Goal: Task Accomplishment & Management: Complete application form

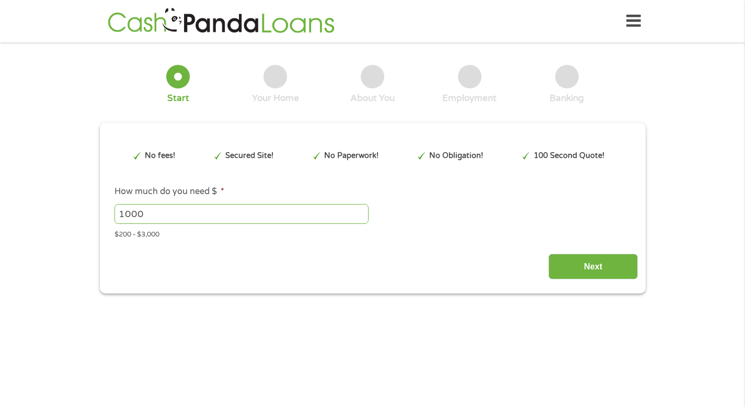
click at [375, 256] on div "Next" at bounding box center [372, 262] width 530 height 33
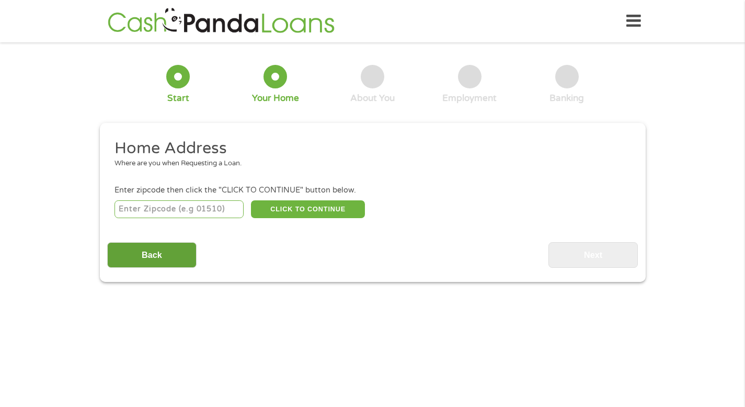
click at [153, 263] on input "Back" at bounding box center [151, 255] width 89 height 26
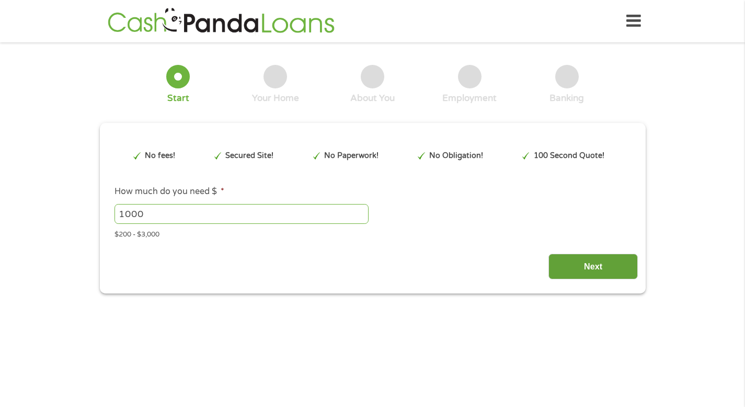
click at [574, 267] on input "Next" at bounding box center [592, 266] width 89 height 26
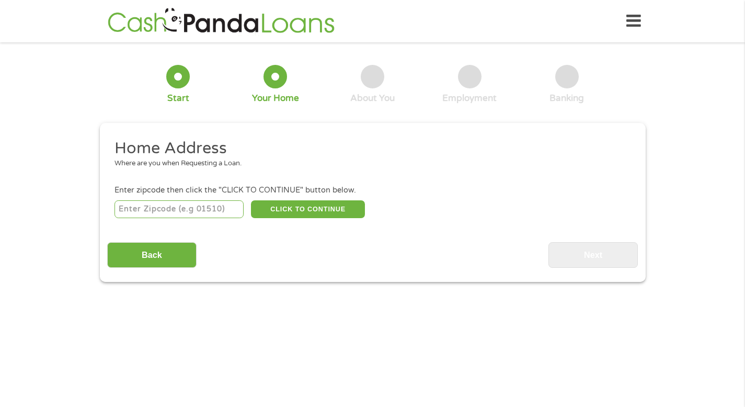
click at [195, 213] on input "number" at bounding box center [178, 209] width 129 height 18
type input "85255"
click at [333, 209] on button "CLICK TO CONTINUE" at bounding box center [308, 209] width 114 height 18
type input "85255"
type input "Scottsdale"
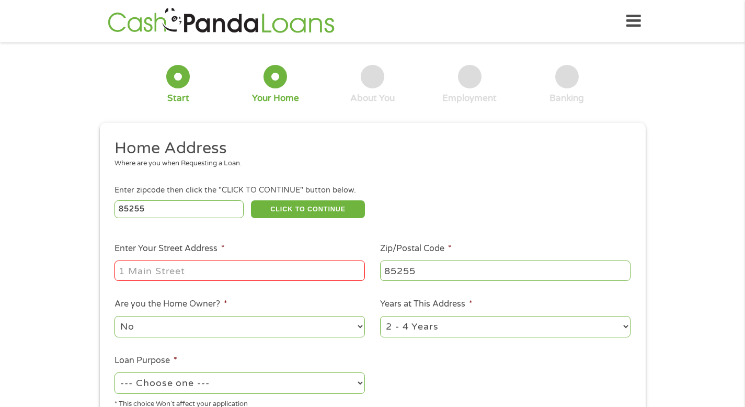
click at [182, 288] on ul "Home Address Where are you when Requesting a Loan. Enter zipcode then click the…" at bounding box center [372, 277] width 530 height 279
click at [193, 276] on input "Enter Your Street Address *" at bounding box center [239, 270] width 250 height 20
type input "[STREET_ADDRESS] (at [GEOGRAPHIC_DATA])"
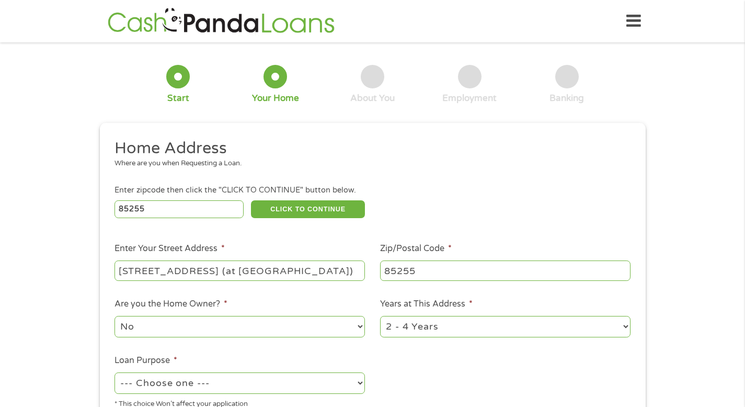
click at [222, 334] on select "No Yes" at bounding box center [239, 326] width 250 height 21
click at [114, 322] on select "No Yes" at bounding box center [239, 326] width 250 height 21
click at [509, 323] on select "1 Year or less 1 - 2 Years 2 - 4 Years Over 4 Years" at bounding box center [505, 326] width 250 height 21
click at [380, 322] on select "1 Year or less 1 - 2 Years 2 - 4 Years Over 4 Years" at bounding box center [505, 326] width 250 height 21
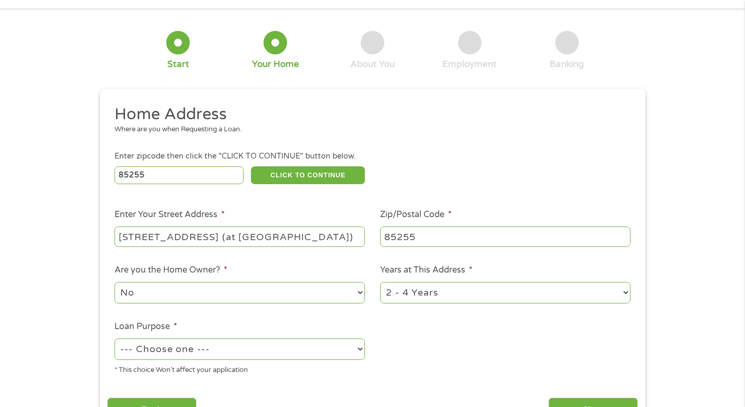
click at [352, 355] on select "--- Choose one --- Pay Bills Debt Consolidation Home Improvement Major Purchase…" at bounding box center [239, 348] width 250 height 21
select select "paybills"
click at [114, 344] on select "--- Choose one --- Pay Bills Debt Consolidation Home Improvement Major Purchase…" at bounding box center [239, 348] width 250 height 21
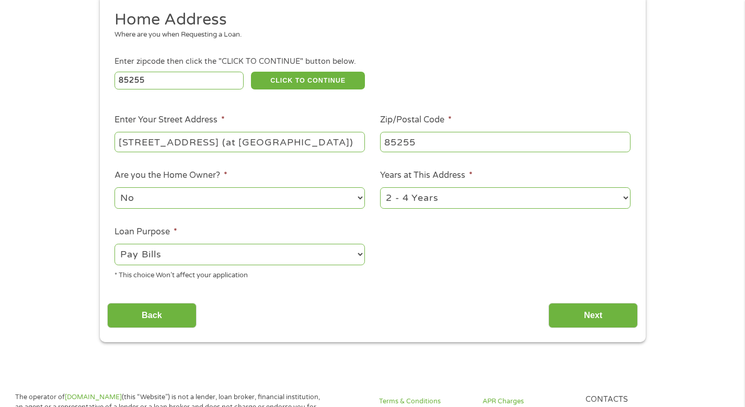
scroll to position [175, 0]
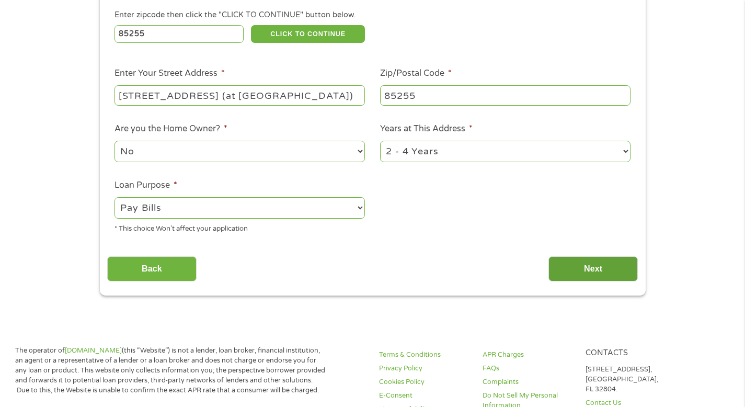
click at [615, 273] on input "Next" at bounding box center [592, 269] width 89 height 26
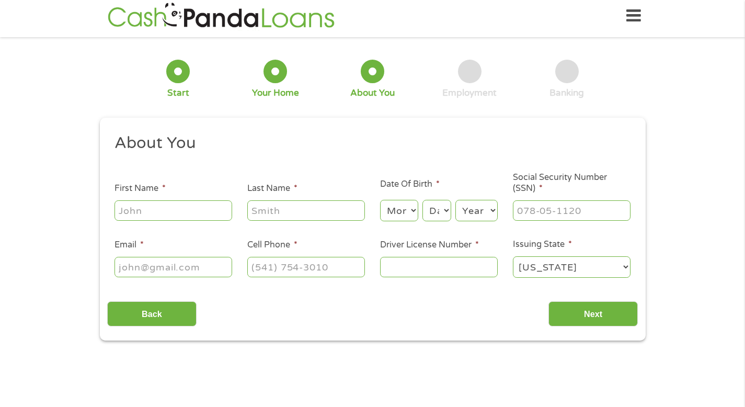
scroll to position [0, 0]
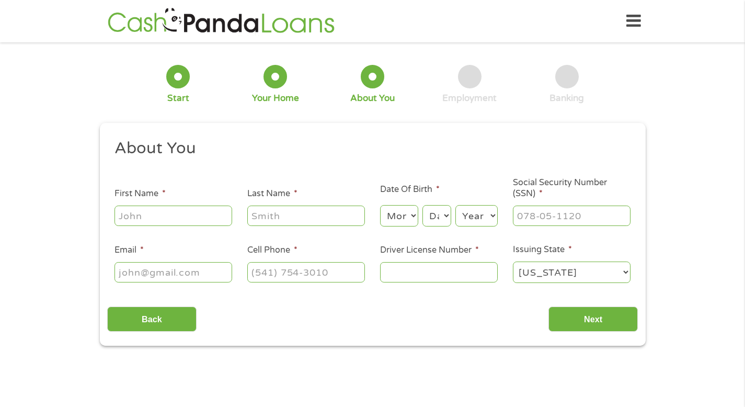
click at [164, 218] on input "First Name *" at bounding box center [173, 215] width 118 height 20
type input "[PERSON_NAME]"
type input "[EMAIL_ADDRESS][DOMAIN_NAME]"
type input "[PHONE_NUMBER]"
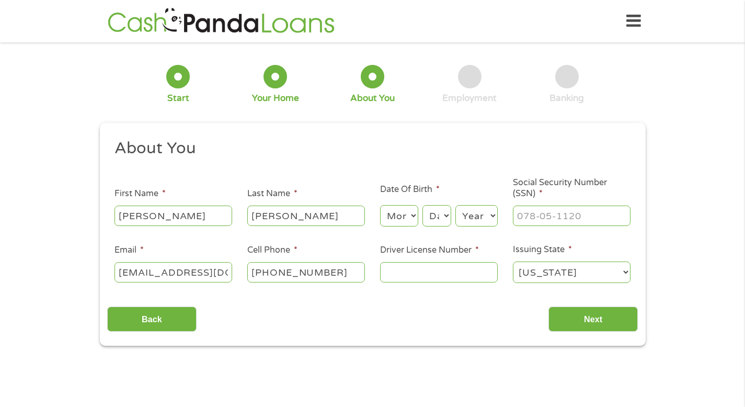
click at [413, 216] on select "Month 1 2 3 4 5 6 7 8 9 10 11 12" at bounding box center [399, 215] width 38 height 21
select select "3"
click at [380, 205] on select "Month 1 2 3 4 5 6 7 8 9 10 11 12" at bounding box center [399, 215] width 38 height 21
click at [447, 219] on select "Day 1 2 3 4 5 6 7 8 9 10 11 12 13 14 15 16 17 18 19 20 21 22 23 24 25 26 27 28 …" at bounding box center [436, 215] width 28 height 21
select select "17"
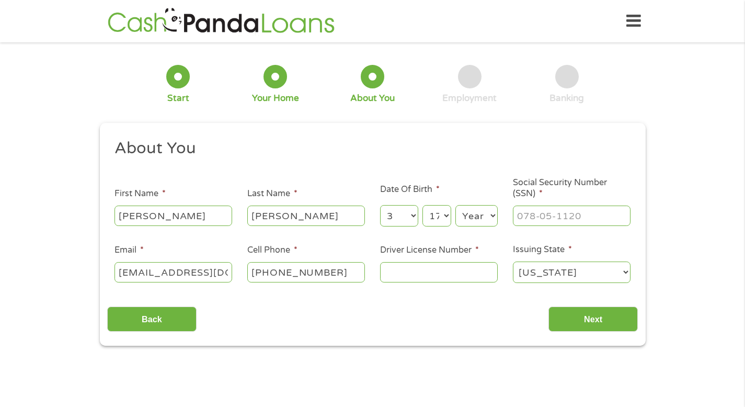
click at [422, 205] on select "Day 1 2 3 4 5 6 7 8 9 10 11 12 13 14 15 16 17 18 19 20 21 22 23 24 25 26 27 28 …" at bounding box center [436, 215] width 28 height 21
click at [492, 217] on select "Year [DATE] 2006 2005 2004 2003 2002 2001 2000 1999 1998 1997 1996 1995 1994 19…" at bounding box center [476, 215] width 42 height 21
select select "1962"
click at [455, 205] on select "Year [DATE] 2006 2005 2004 2003 2002 2001 2000 1999 1998 1997 1996 1995 1994 19…" at bounding box center [476, 215] width 42 height 21
click at [590, 219] on input "___-__-____" at bounding box center [572, 215] width 118 height 20
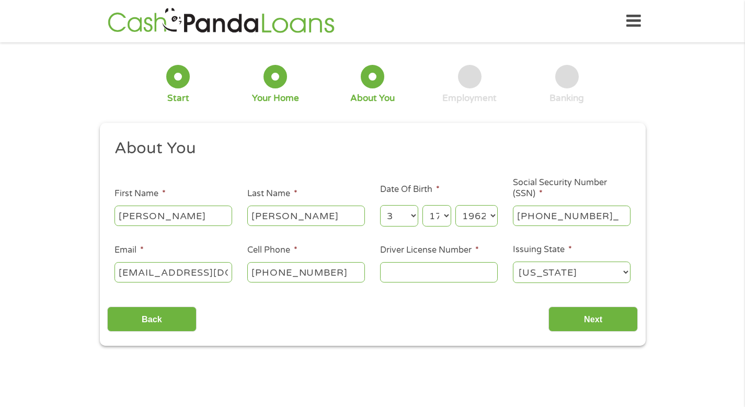
type input "550-43-1441"
click at [427, 276] on input "Driver License Number *" at bounding box center [439, 272] width 118 height 20
type input "J48529998"
click at [586, 318] on input "Next" at bounding box center [592, 319] width 89 height 26
click at [592, 320] on input "Next" at bounding box center [592, 319] width 89 height 26
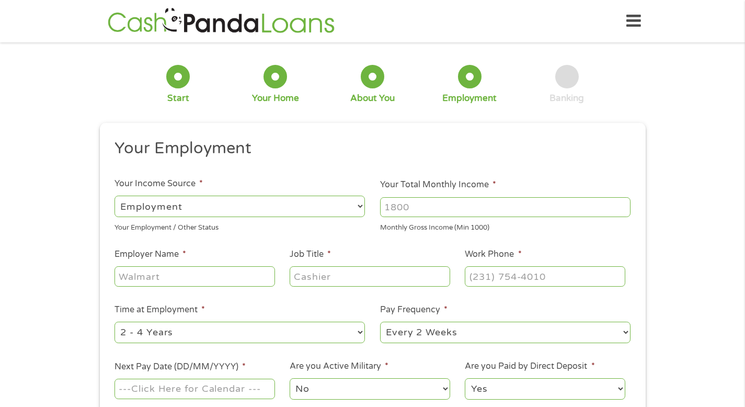
scroll to position [4, 4]
click at [623, 207] on input "1000" at bounding box center [505, 207] width 250 height 20
click at [622, 204] on input "1001" at bounding box center [505, 207] width 250 height 20
click at [622, 204] on input "1002" at bounding box center [505, 207] width 250 height 20
click at [622, 204] on input "1003" at bounding box center [505, 207] width 250 height 20
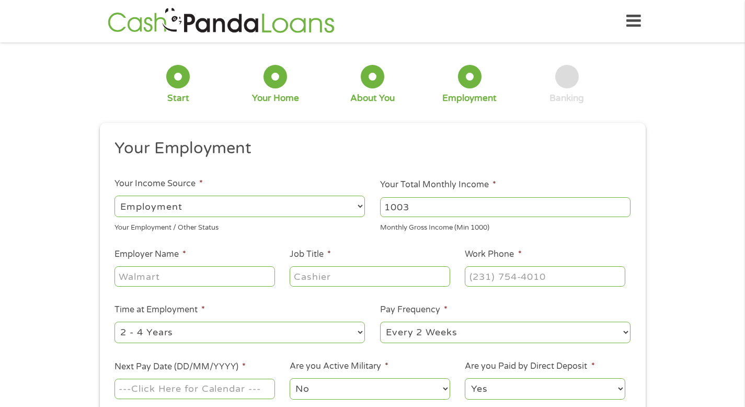
click at [482, 206] on input "1003" at bounding box center [505, 207] width 250 height 20
drag, startPoint x: 482, startPoint y: 206, endPoint x: 344, endPoint y: 205, distance: 137.9
click at [344, 205] on ul "Your Employment Your Income Source * --- Choose one --- Employment [DEMOGRAPHIC…" at bounding box center [372, 273] width 530 height 271
type input "4700"
type input "[PERSON_NAME] [PERSON_NAME]"
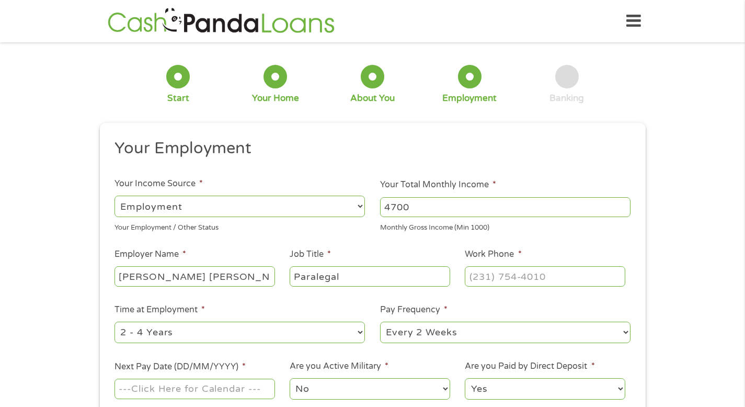
type input "Paralegal"
type input "[PHONE_NUMBER]"
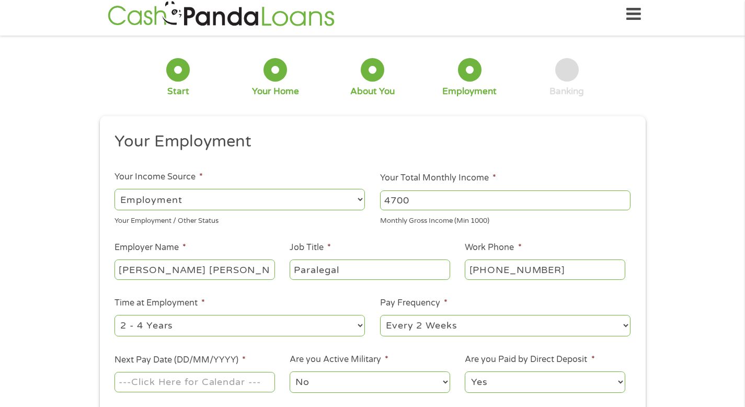
scroll to position [14, 0]
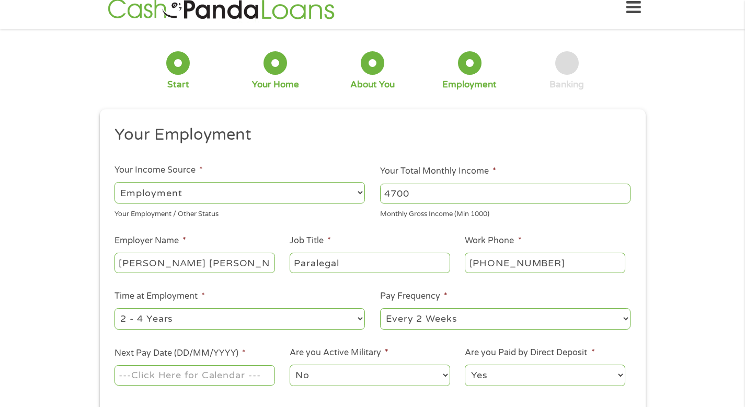
click at [227, 377] on input "Next Pay Date (DD/MM/YYYY) *" at bounding box center [194, 375] width 160 height 20
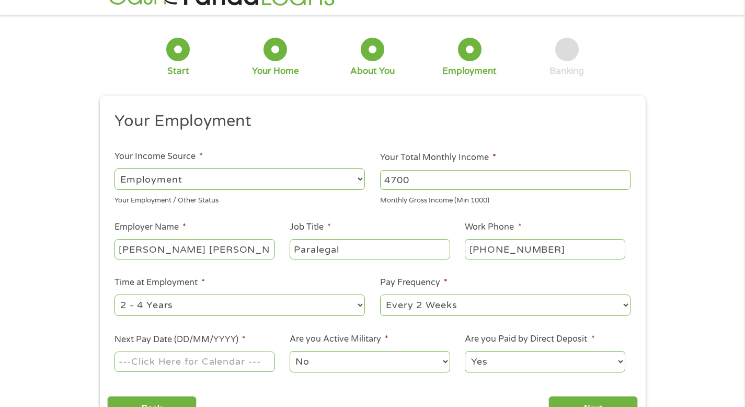
scroll to position [53, 0]
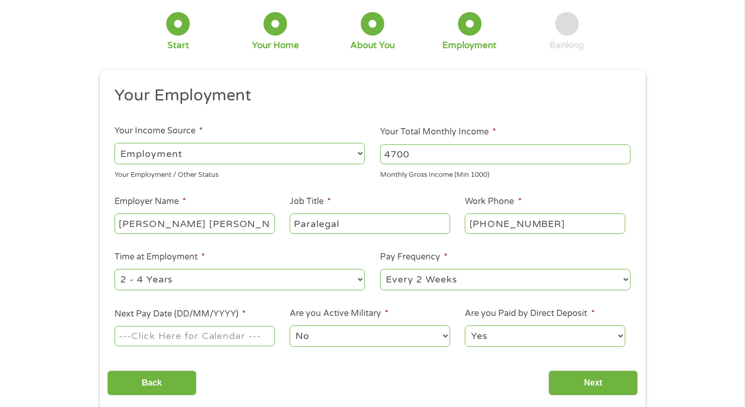
click at [166, 339] on input "Next Pay Date (DD/MM/YYYY) *" at bounding box center [194, 336] width 160 height 20
click at [135, 331] on input "Next Pay Date (DD/MM/YYYY) *" at bounding box center [194, 336] width 160 height 20
type input "[DATE]"
click at [599, 385] on input "Next" at bounding box center [592, 383] width 89 height 26
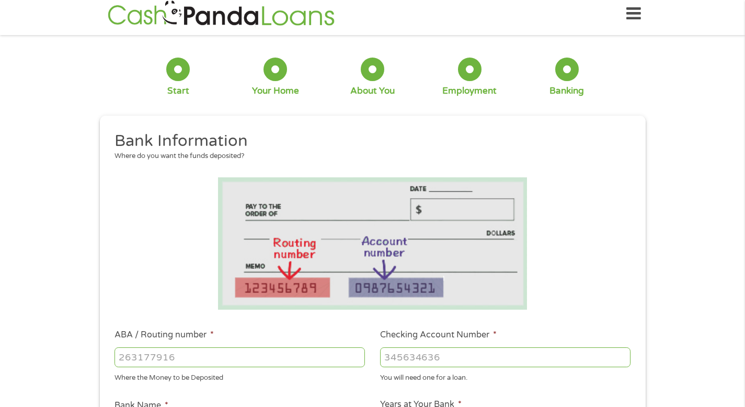
scroll to position [0, 0]
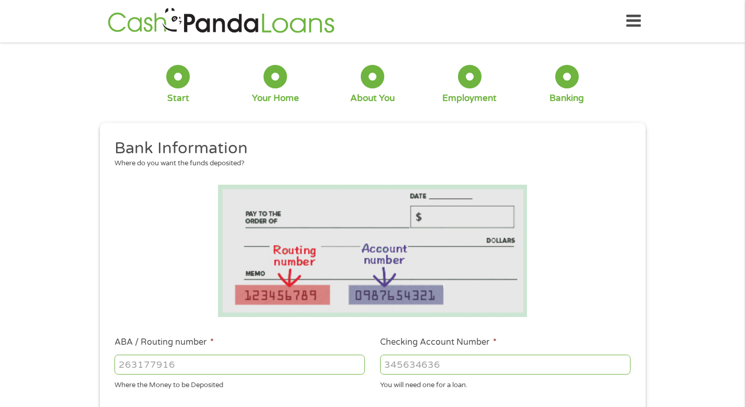
click at [198, 362] on input "ABA / Routing number *" at bounding box center [239, 364] width 250 height 20
type input "031176110"
type input "CAPITAL ONE NA"
type input "031176110"
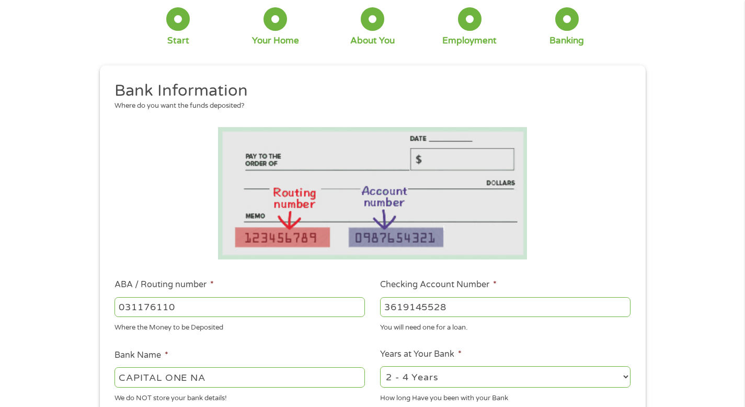
scroll to position [92, 0]
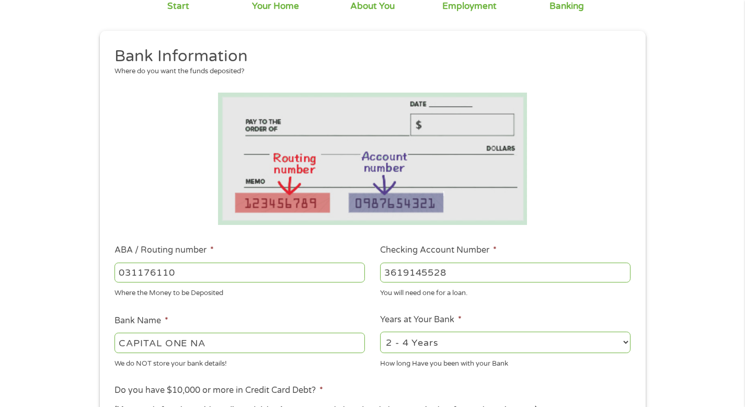
type input "3619145528"
click at [626, 349] on select "2 - 4 Years 6 - 12 Months 1 - 2 Years Over 4 Years" at bounding box center [505, 341] width 250 height 21
select select "60months"
click at [380, 336] on select "2 - 4 Years 6 - 12 Months 1 - 2 Years Over 4 Years" at bounding box center [505, 341] width 250 height 21
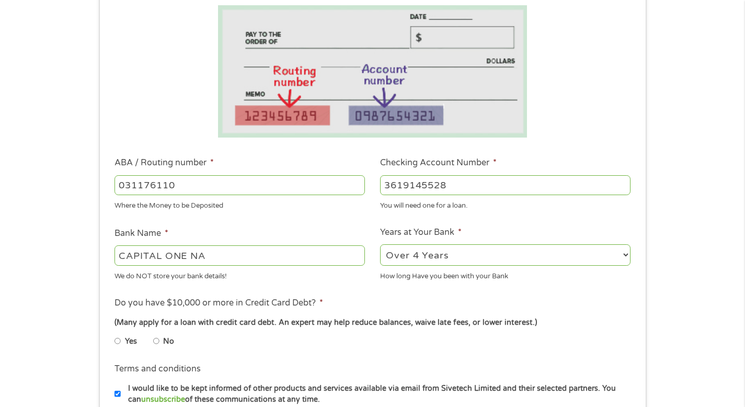
scroll to position [265, 0]
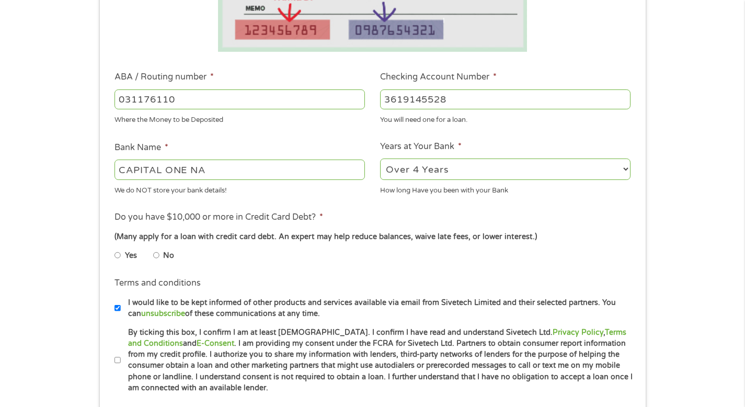
click at [116, 263] on input "Yes" at bounding box center [117, 255] width 6 height 17
radio input "true"
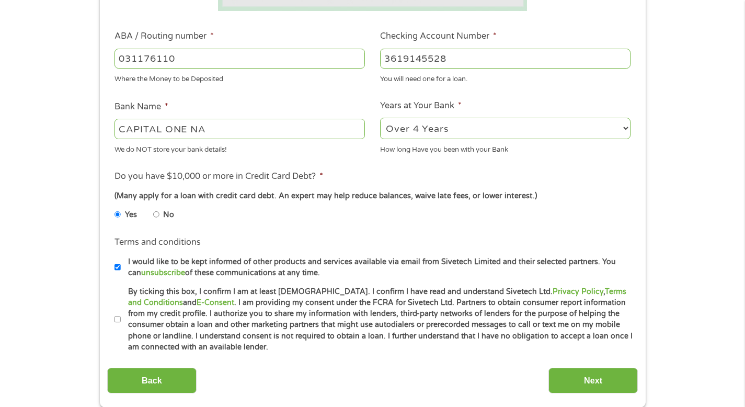
scroll to position [312, 0]
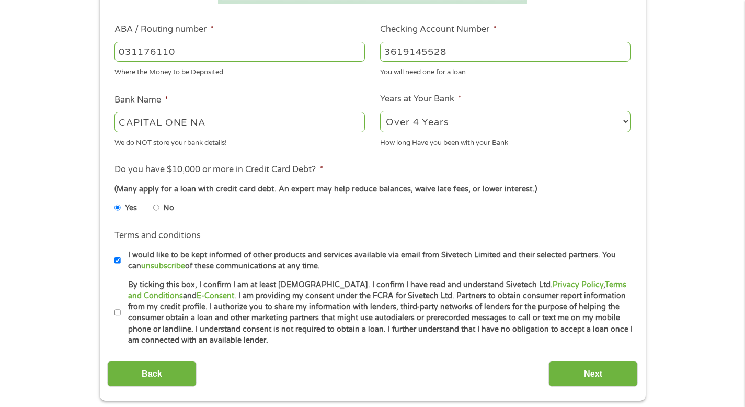
click at [120, 321] on input "By ticking this box, I confirm I am at least [DEMOGRAPHIC_DATA]. I confirm I ha…" at bounding box center [117, 312] width 6 height 17
checkbox input "true"
click at [619, 386] on input "Next" at bounding box center [592, 374] width 89 height 26
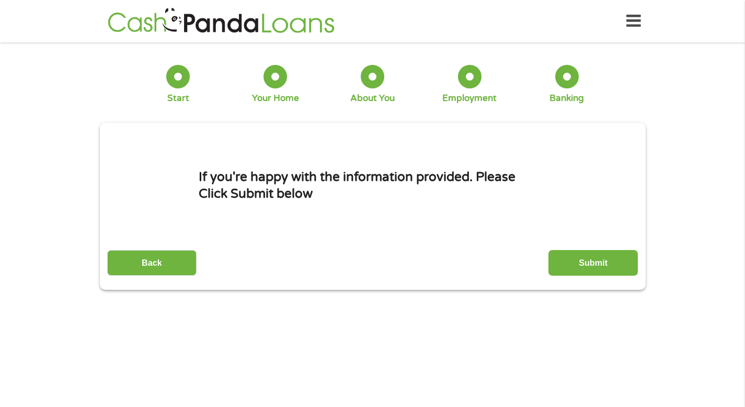
scroll to position [0, 0]
click at [588, 263] on input "Submit" at bounding box center [592, 263] width 89 height 26
